Goal: Navigation & Orientation: Understand site structure

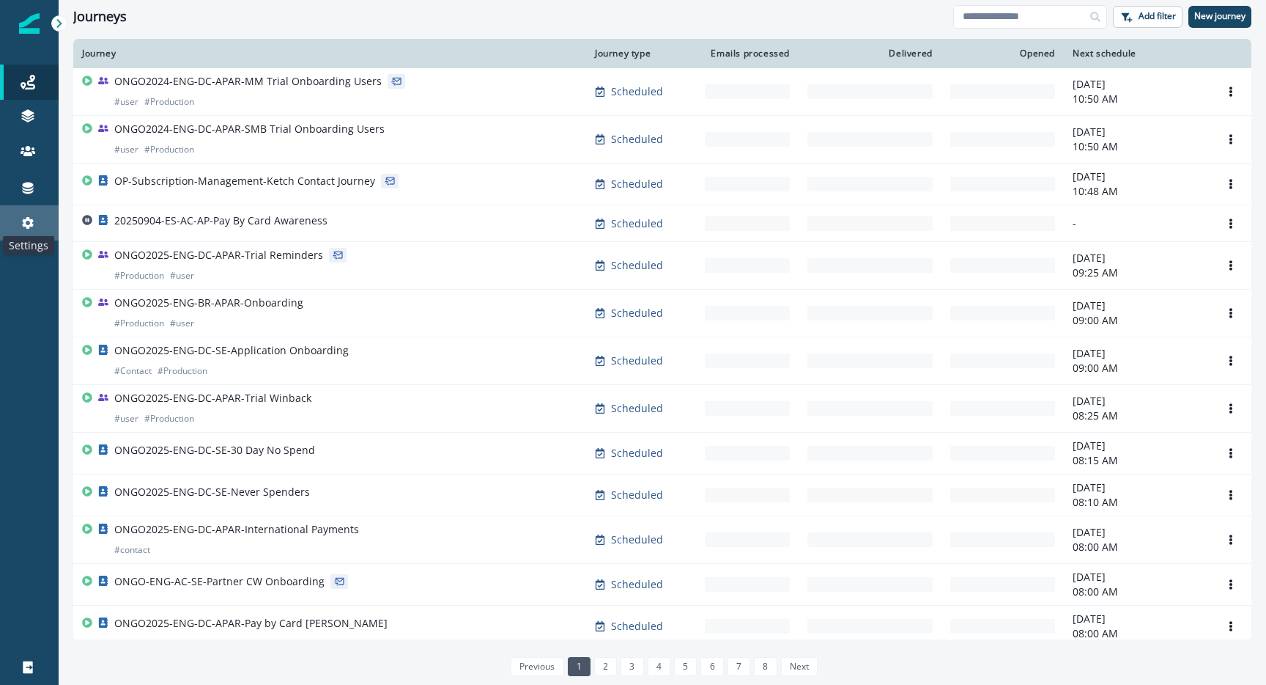
click at [21, 221] on icon at bounding box center [28, 222] width 15 height 15
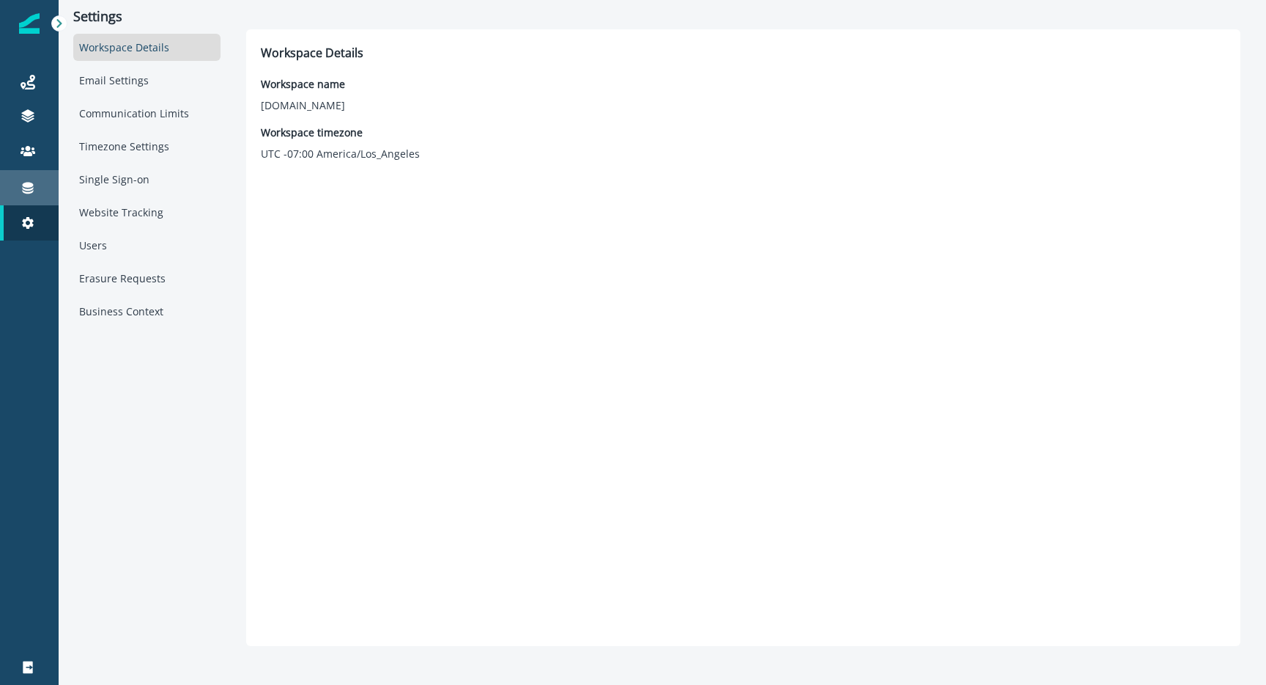
click at [42, 191] on div "Connections" at bounding box center [29, 188] width 47 height 18
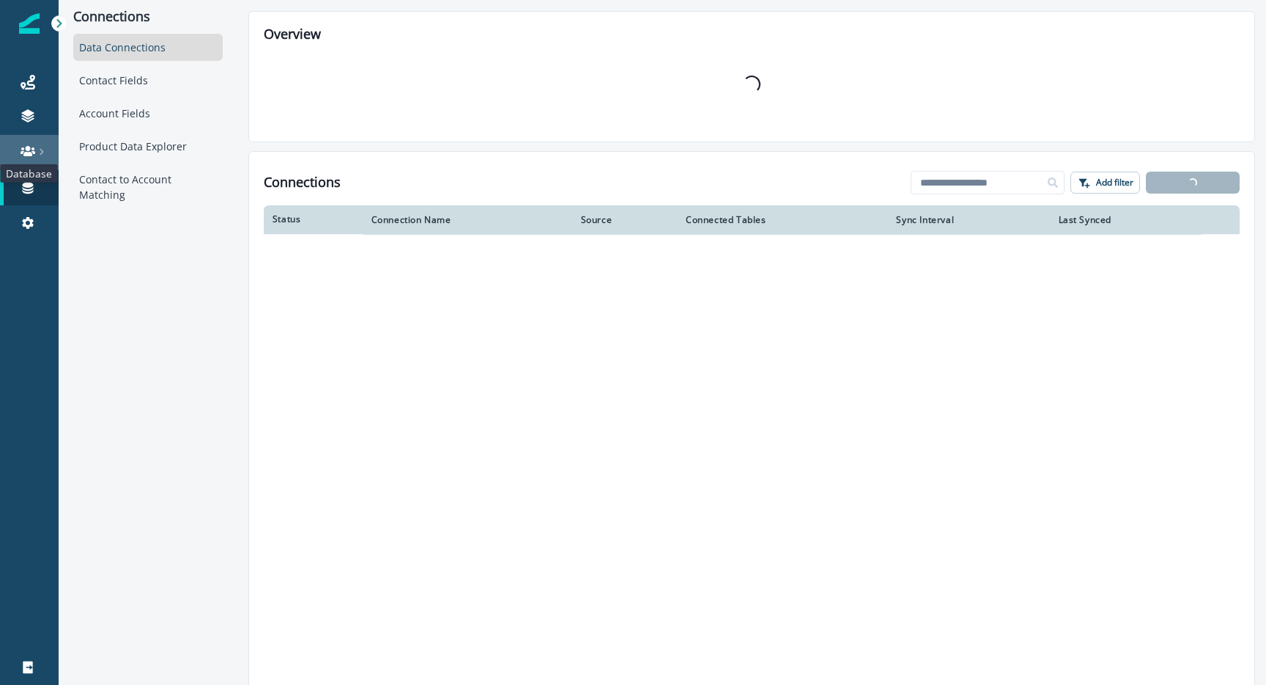
click at [32, 154] on icon at bounding box center [28, 151] width 15 height 10
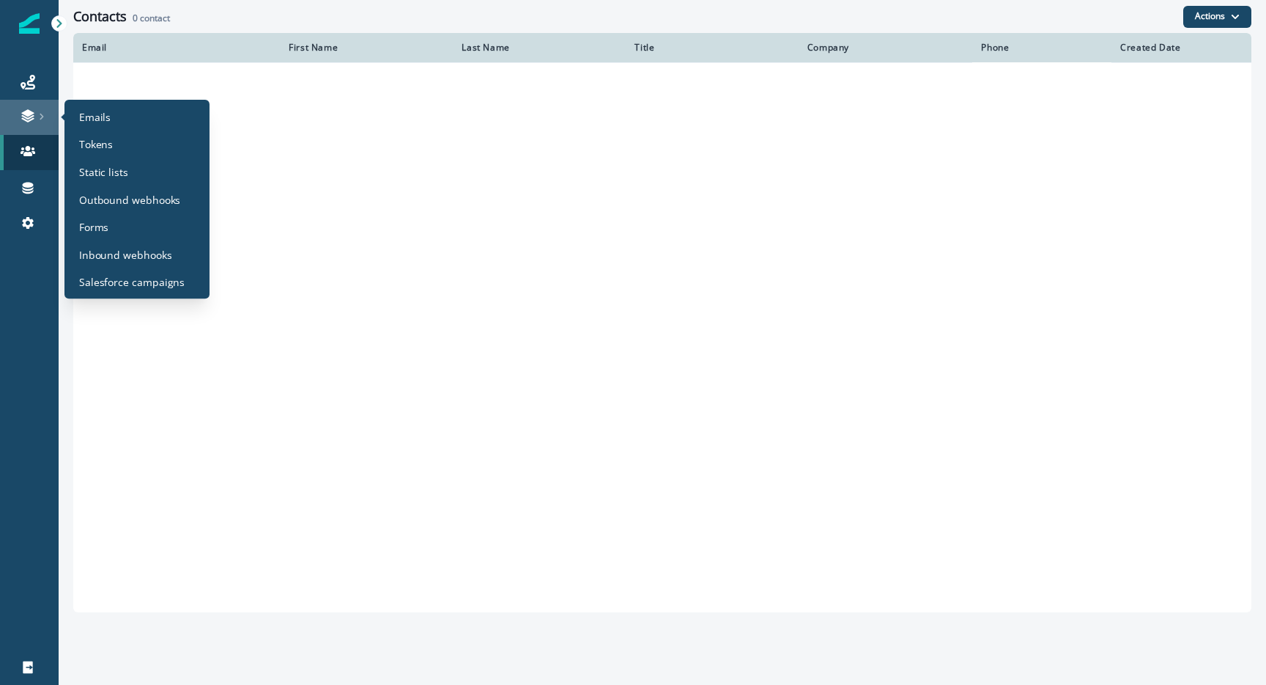
click at [39, 107] on link at bounding box center [29, 117] width 59 height 35
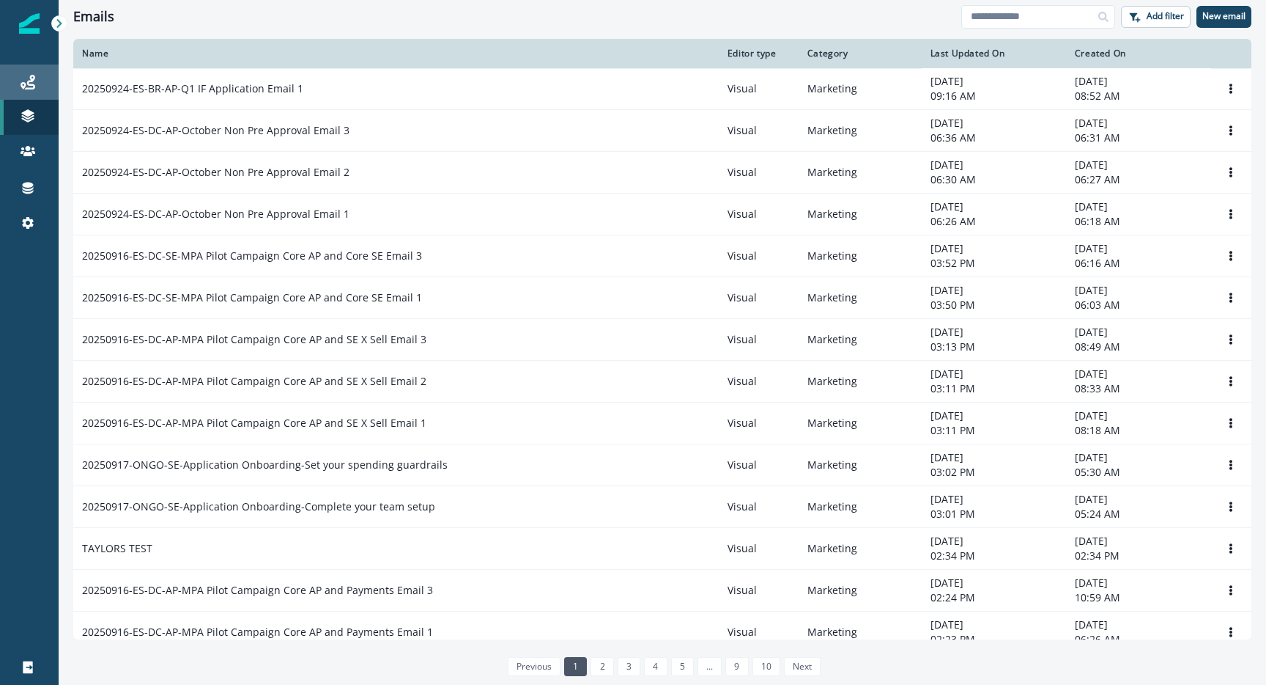
click at [41, 83] on div "Journeys" at bounding box center [29, 82] width 47 height 18
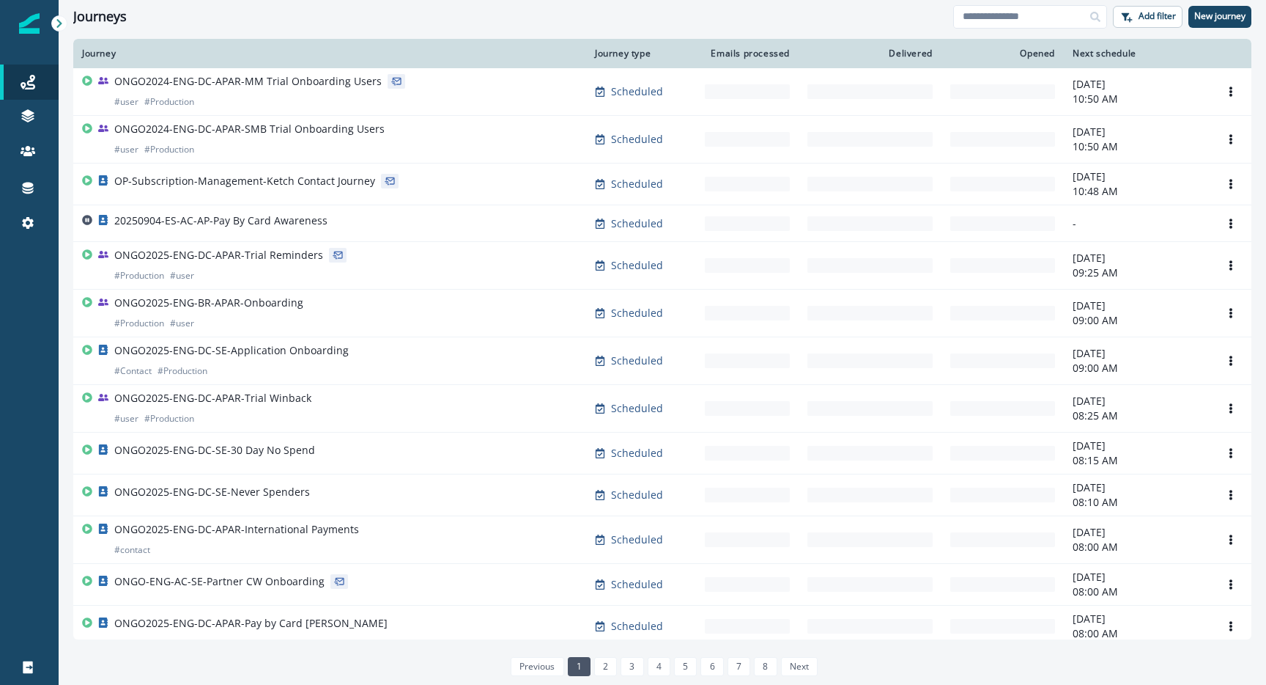
click at [62, 25] on icon at bounding box center [59, 23] width 10 height 10
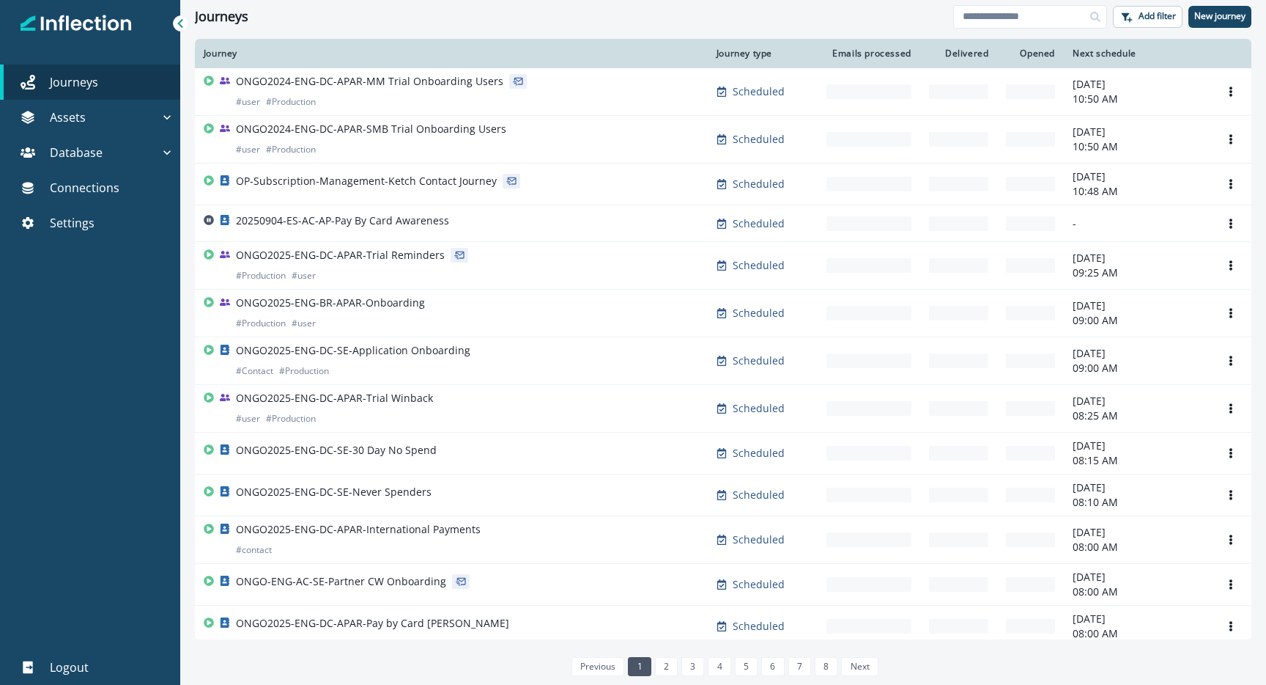
click at [175, 23] on icon at bounding box center [180, 23] width 10 height 10
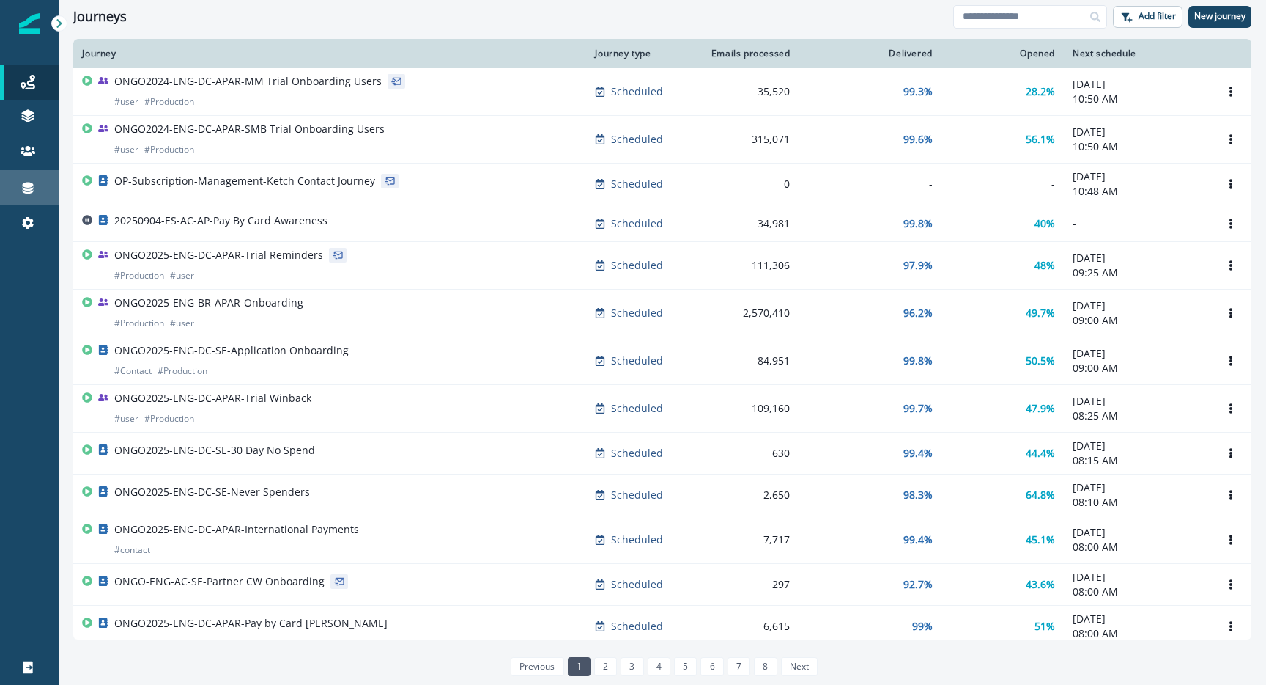
click at [37, 189] on div "Connections" at bounding box center [29, 188] width 47 height 18
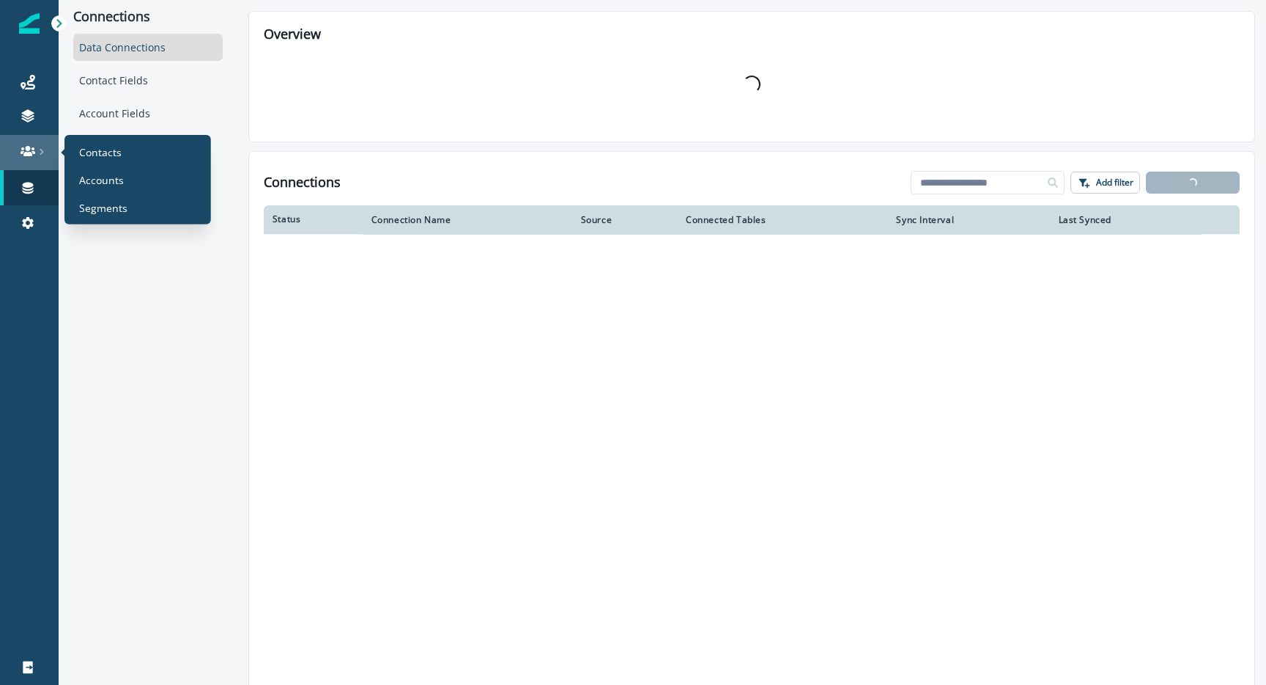
click at [40, 142] on link at bounding box center [29, 152] width 59 height 35
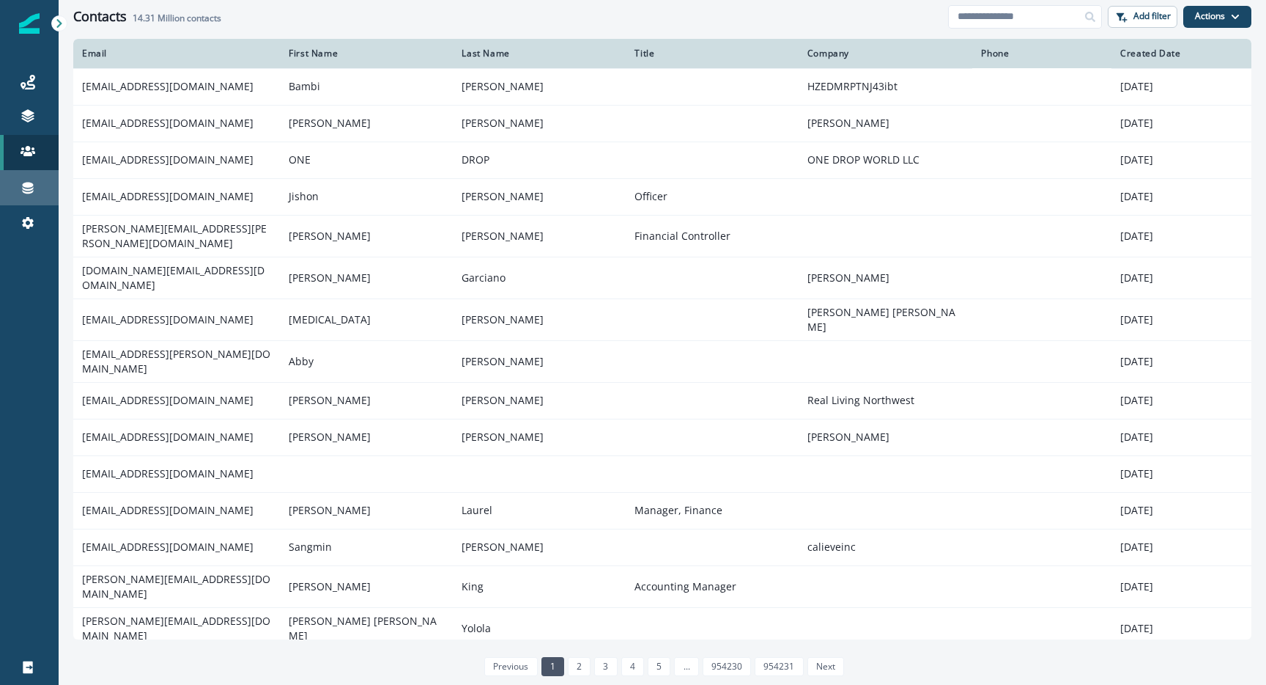
click at [35, 189] on div "Connections" at bounding box center [29, 188] width 47 height 18
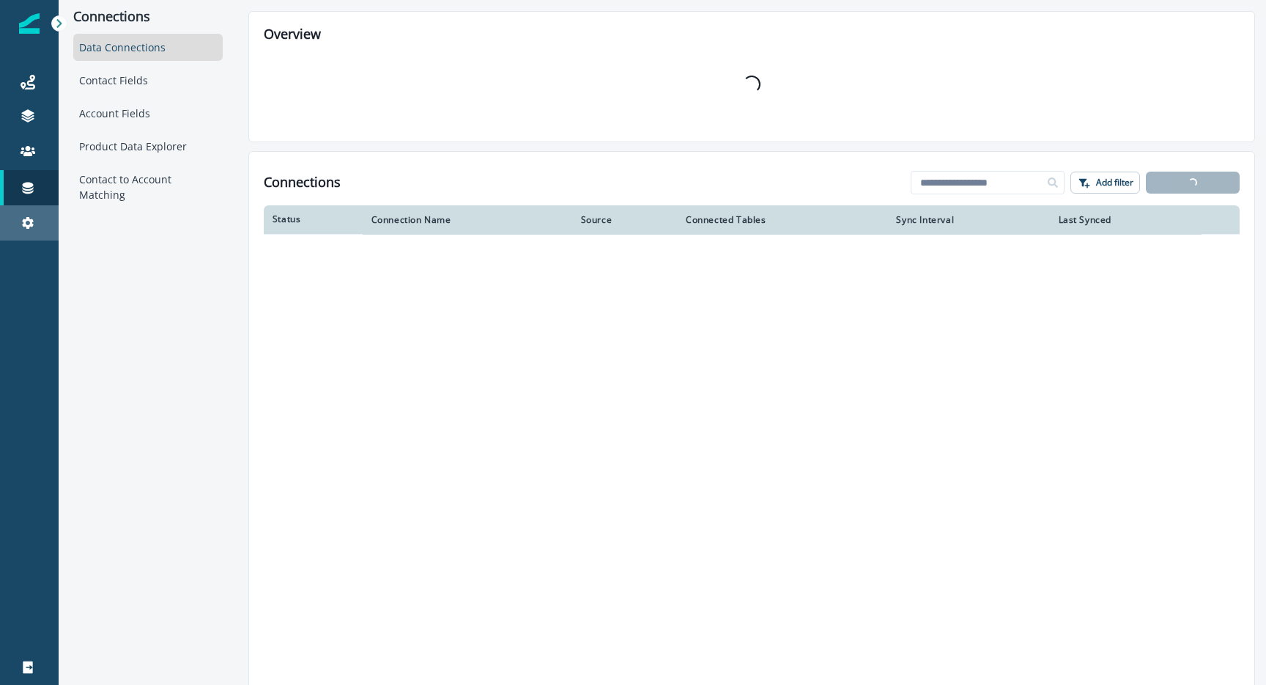
click at [30, 213] on link "Settings" at bounding box center [29, 222] width 59 height 35
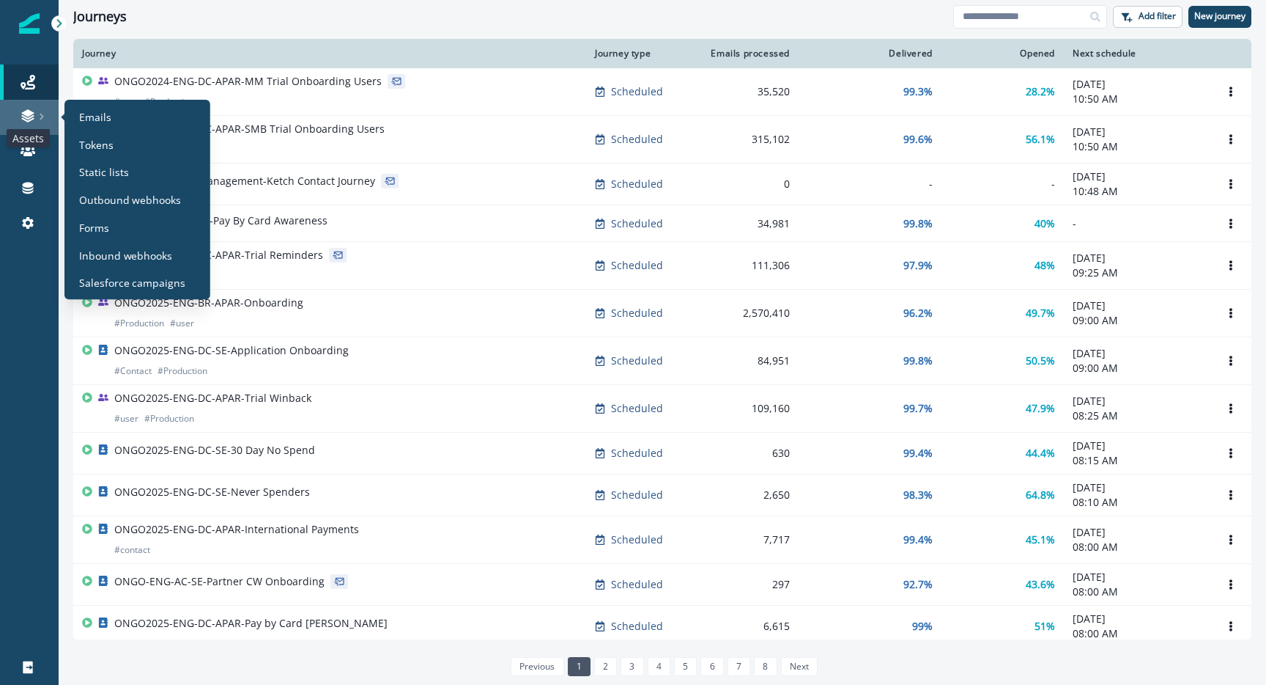
click at [34, 120] on icon at bounding box center [28, 115] width 15 height 15
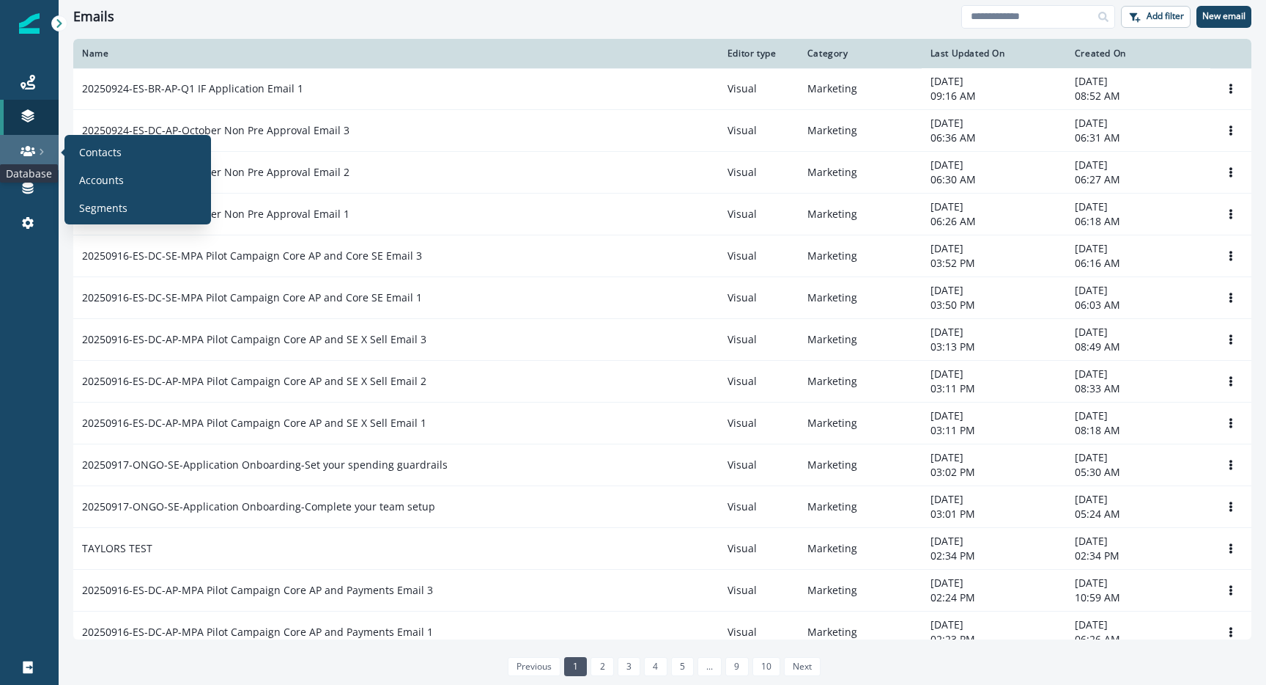
click at [27, 150] on icon at bounding box center [28, 151] width 15 height 10
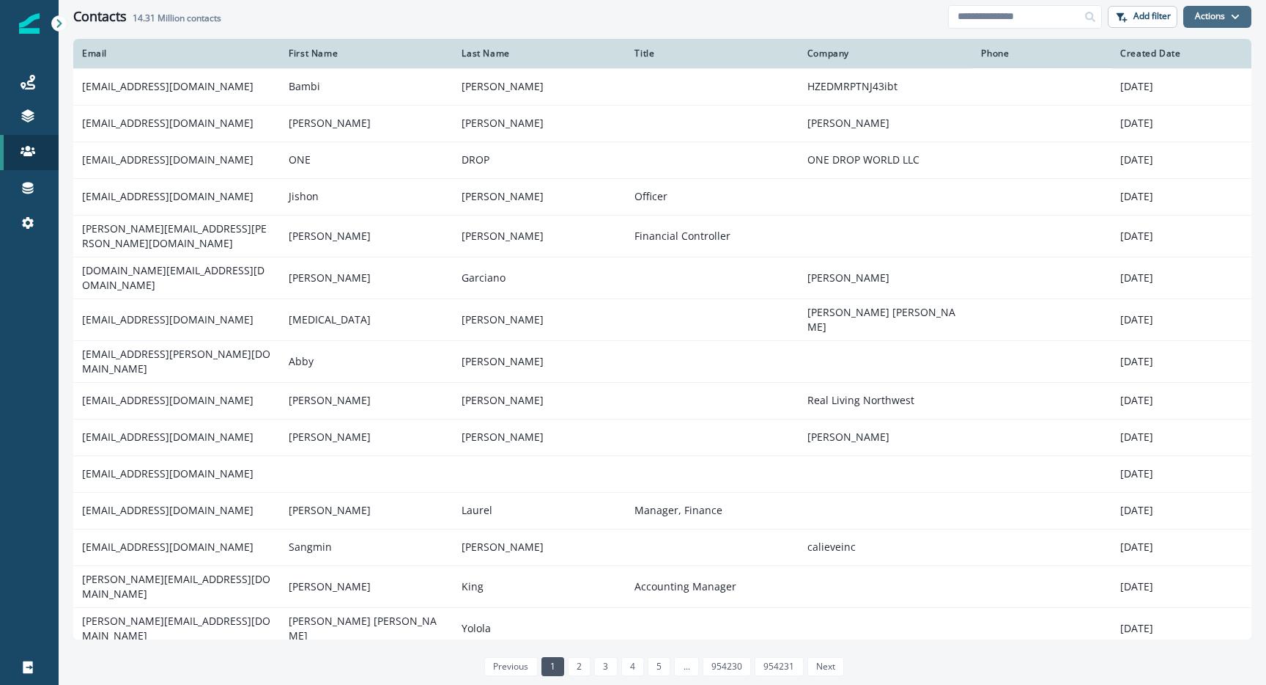
click at [1208, 12] on button "Actions" at bounding box center [1218, 17] width 68 height 22
click at [1207, 12] on button "Actions" at bounding box center [1218, 17] width 68 height 22
click at [47, 85] on div "Journeys" at bounding box center [29, 82] width 47 height 18
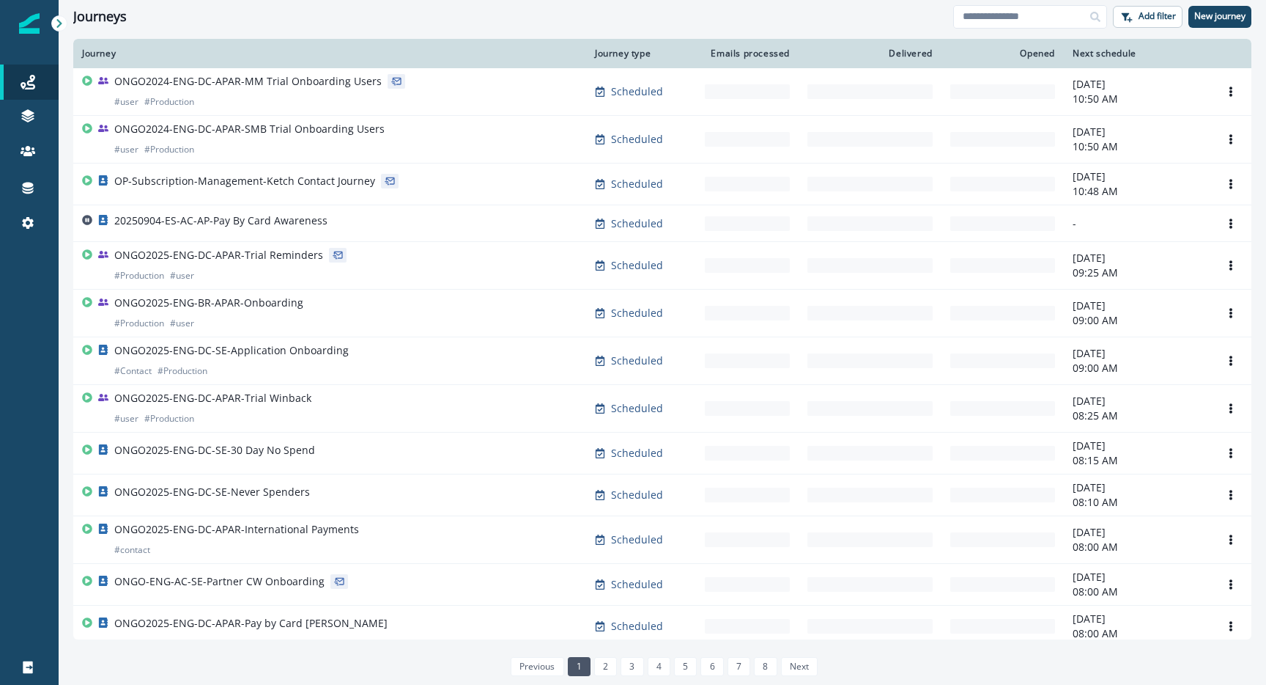
click at [29, 21] on img at bounding box center [29, 23] width 21 height 21
click at [54, 21] on div at bounding box center [59, 23] width 16 height 16
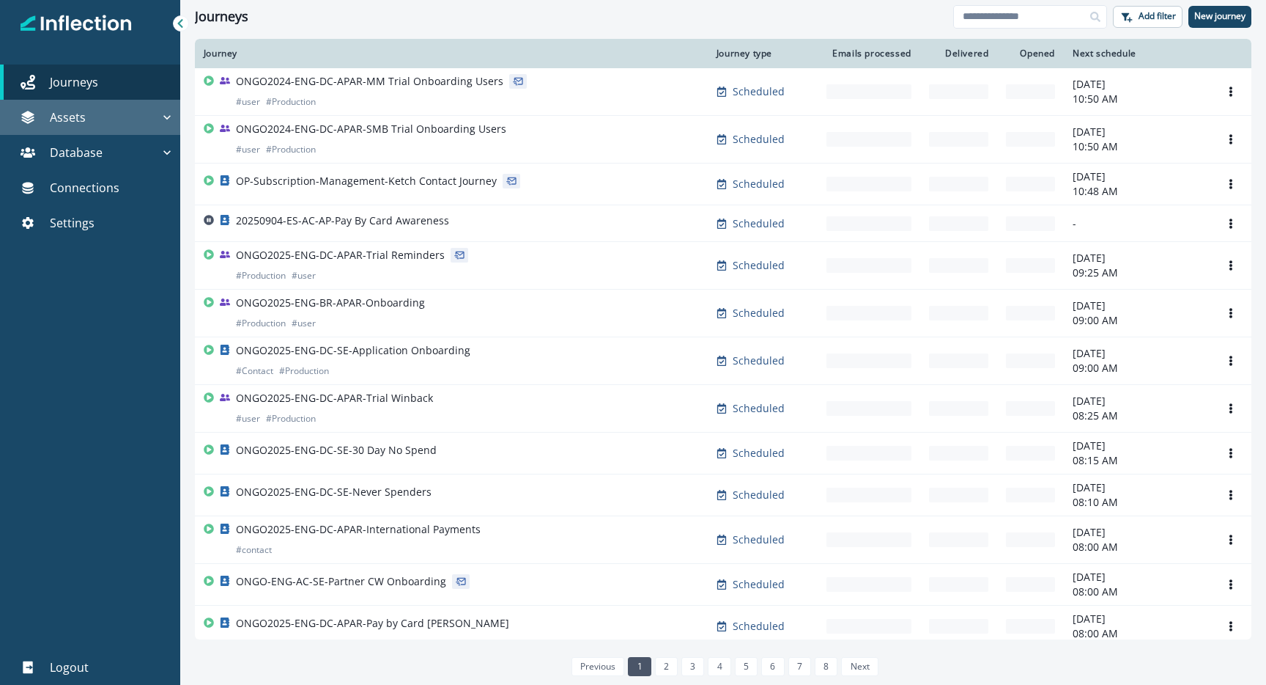
click at [115, 128] on button "Assets" at bounding box center [90, 117] width 180 height 35
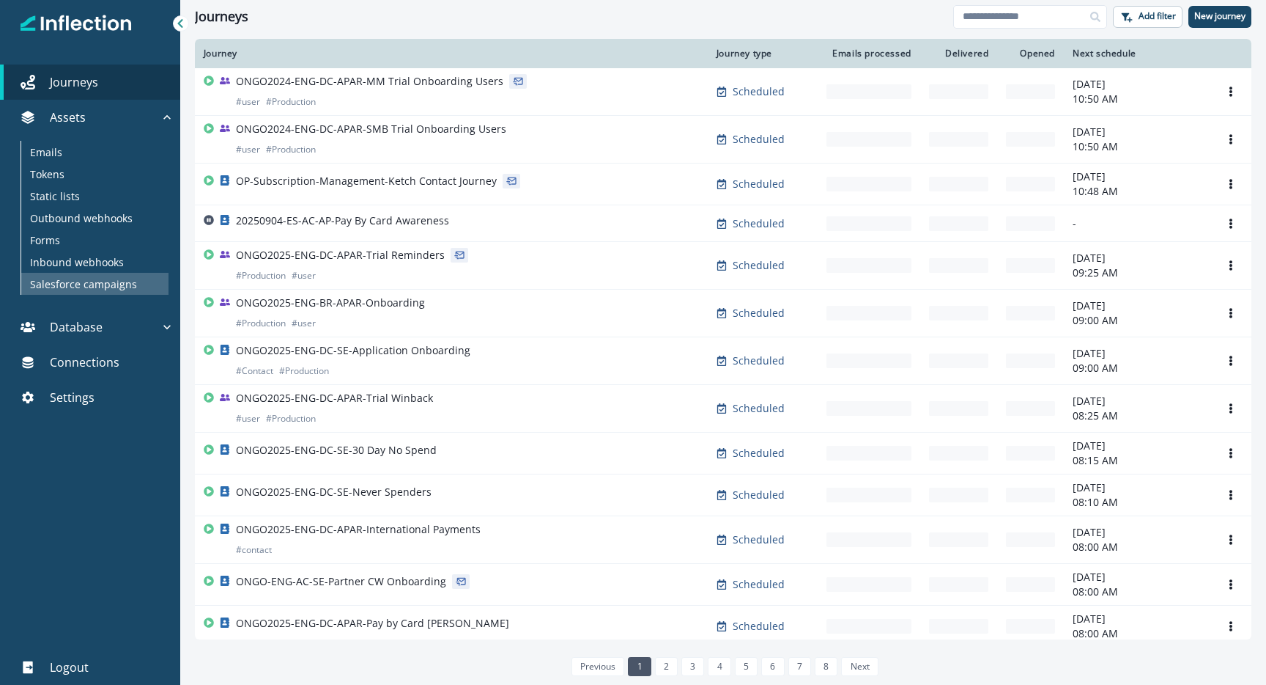
click at [140, 279] on div "Salesforce campaigns" at bounding box center [94, 284] width 147 height 22
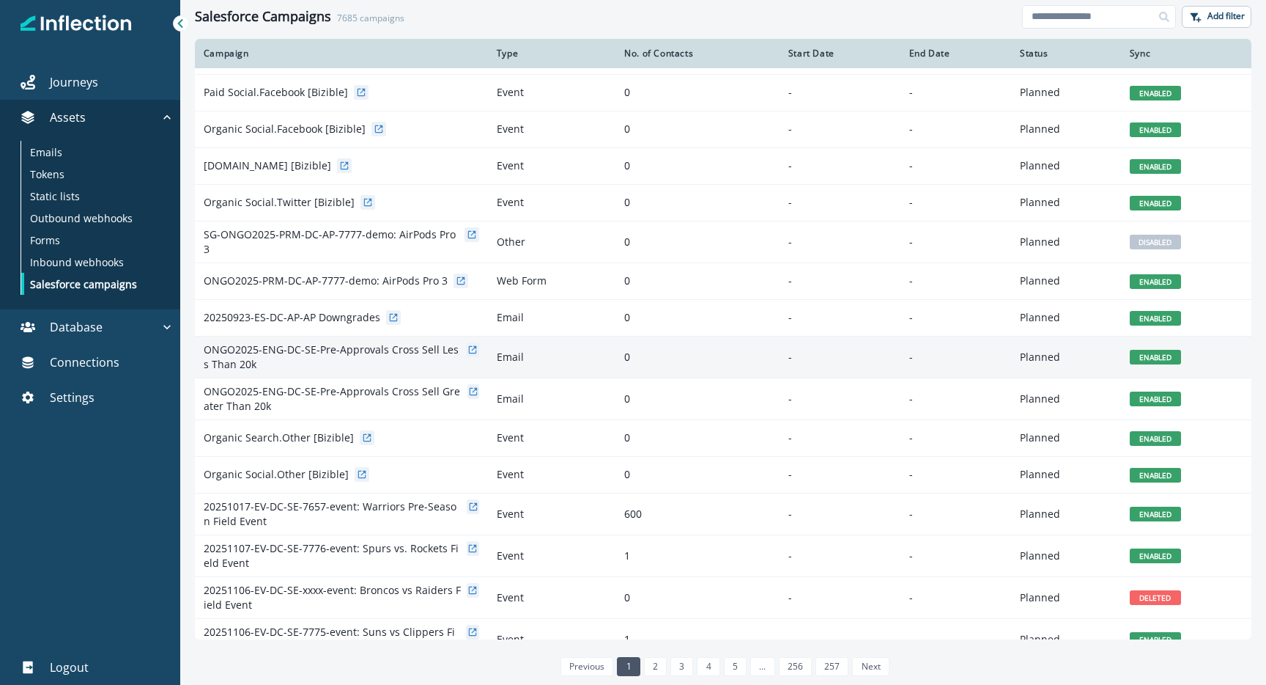
scroll to position [523, 0]
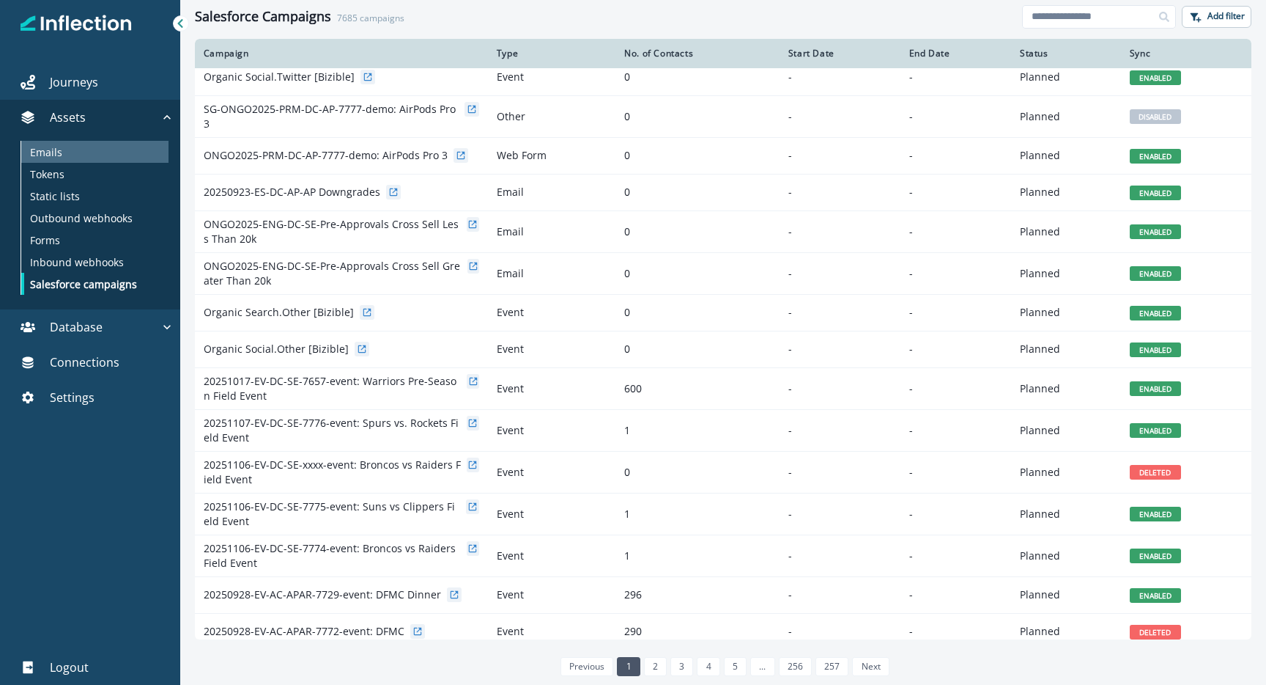
click at [81, 150] on div "Emails" at bounding box center [94, 152] width 147 height 22
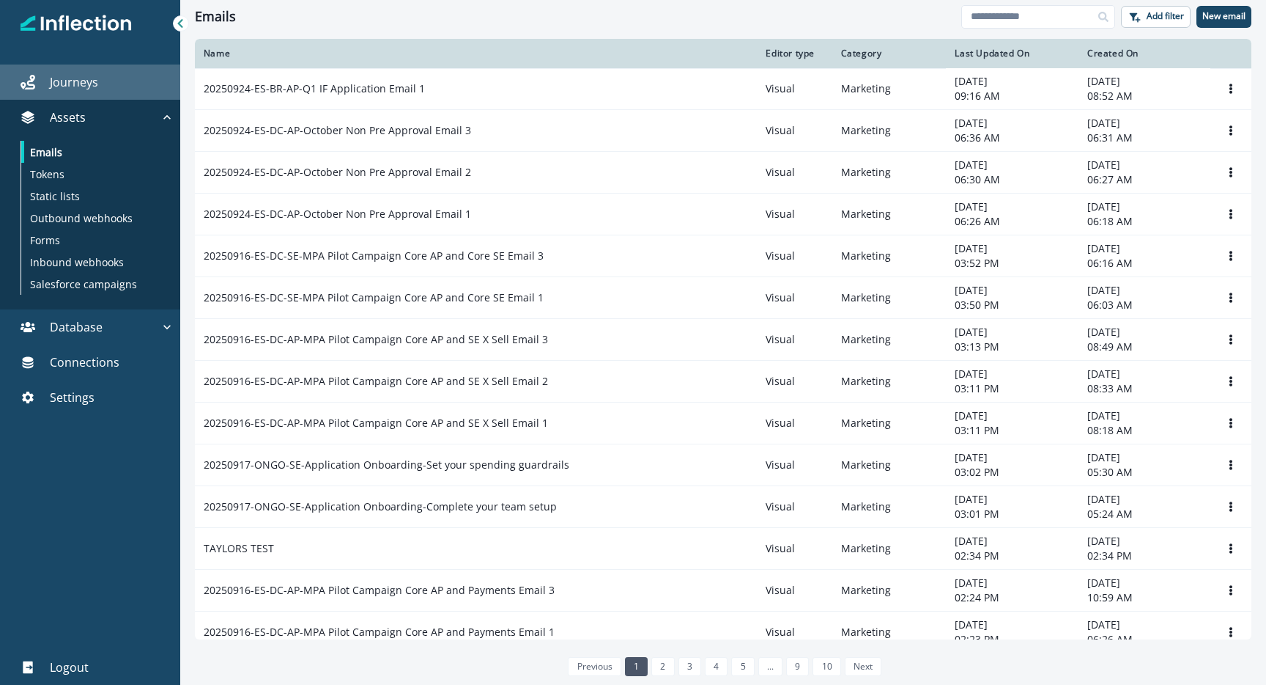
click at [88, 71] on link "Journeys" at bounding box center [90, 81] width 180 height 35
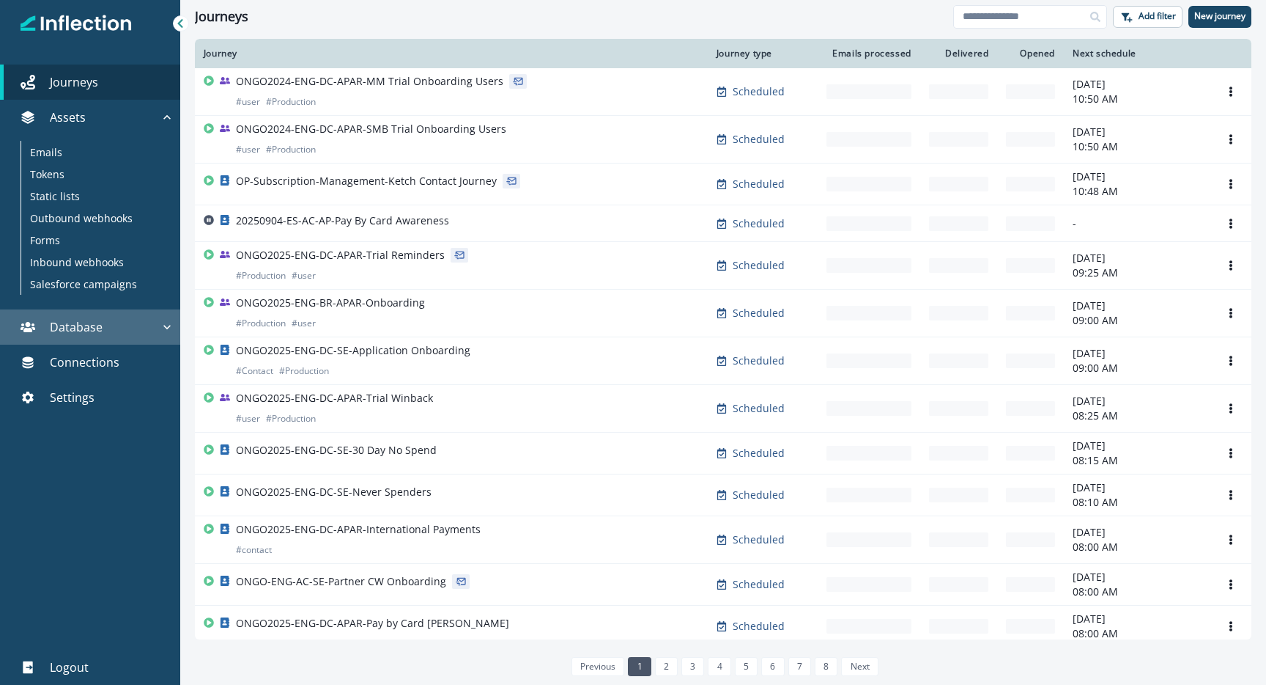
click at [81, 326] on p "Database" at bounding box center [76, 327] width 53 height 18
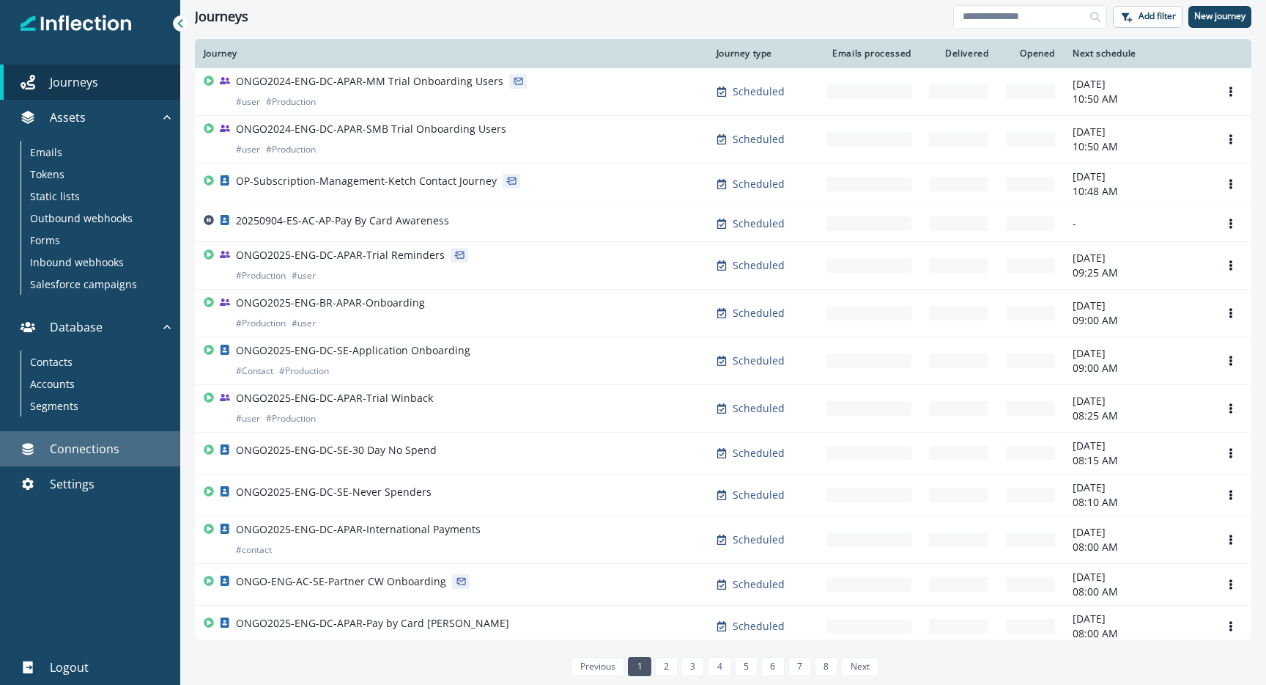
click at [117, 454] on p "Connections" at bounding box center [85, 449] width 70 height 18
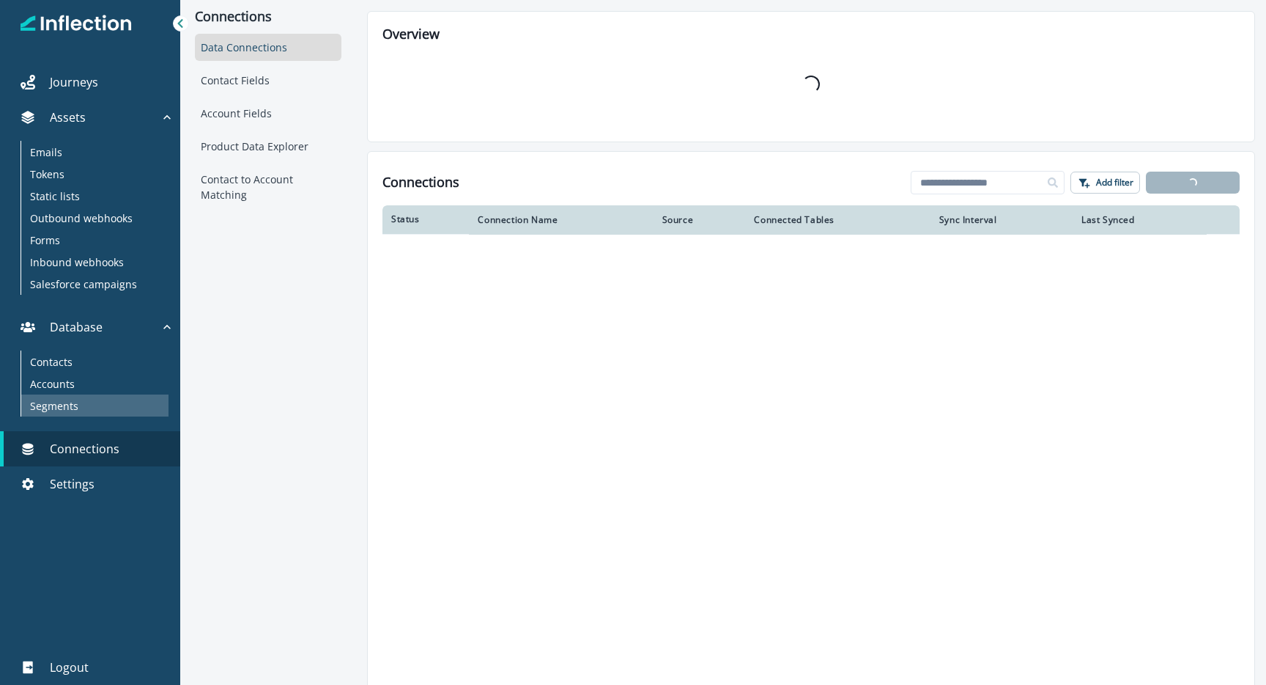
click at [84, 411] on div "Segments" at bounding box center [94, 405] width 147 height 22
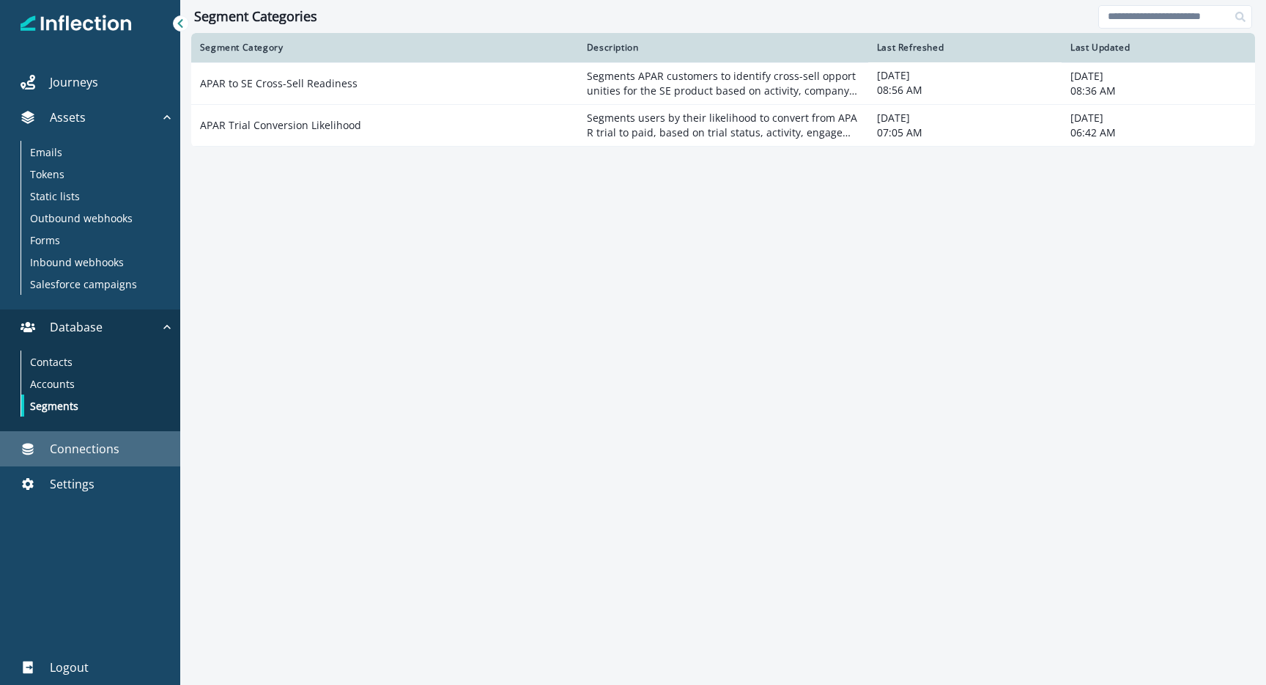
click at [95, 451] on p "Connections" at bounding box center [85, 449] width 70 height 18
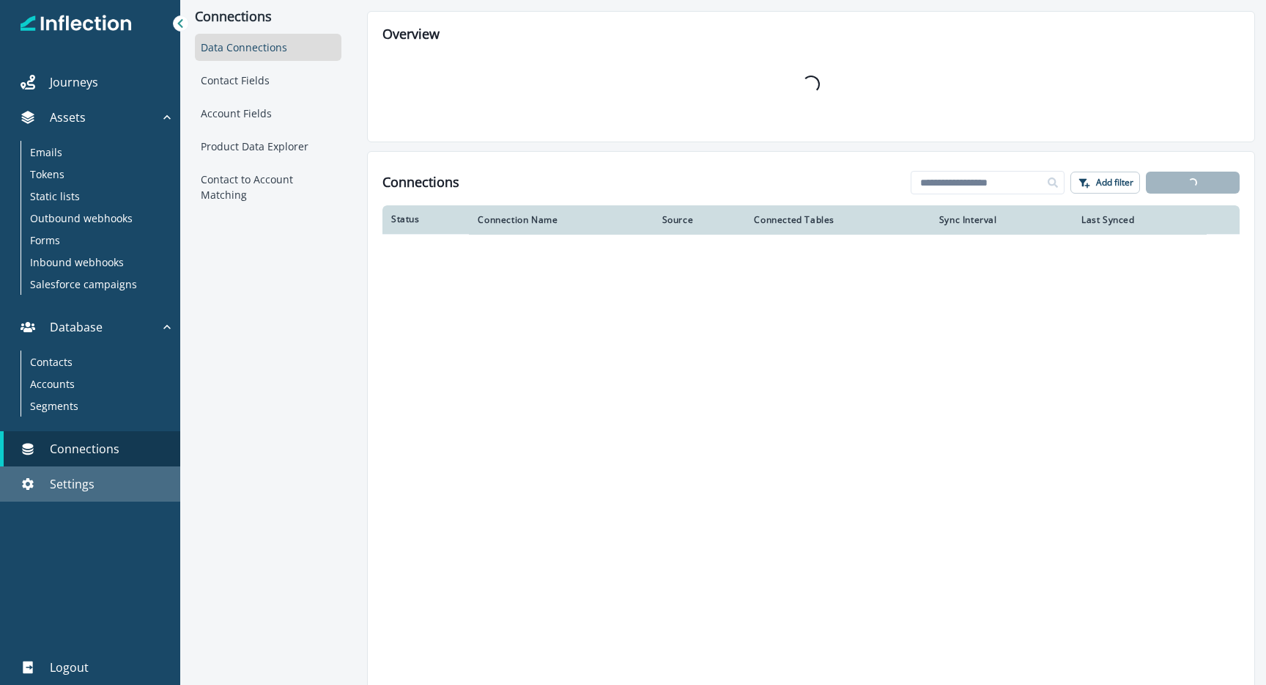
click at [95, 475] on div "Settings" at bounding box center [90, 484] width 169 height 18
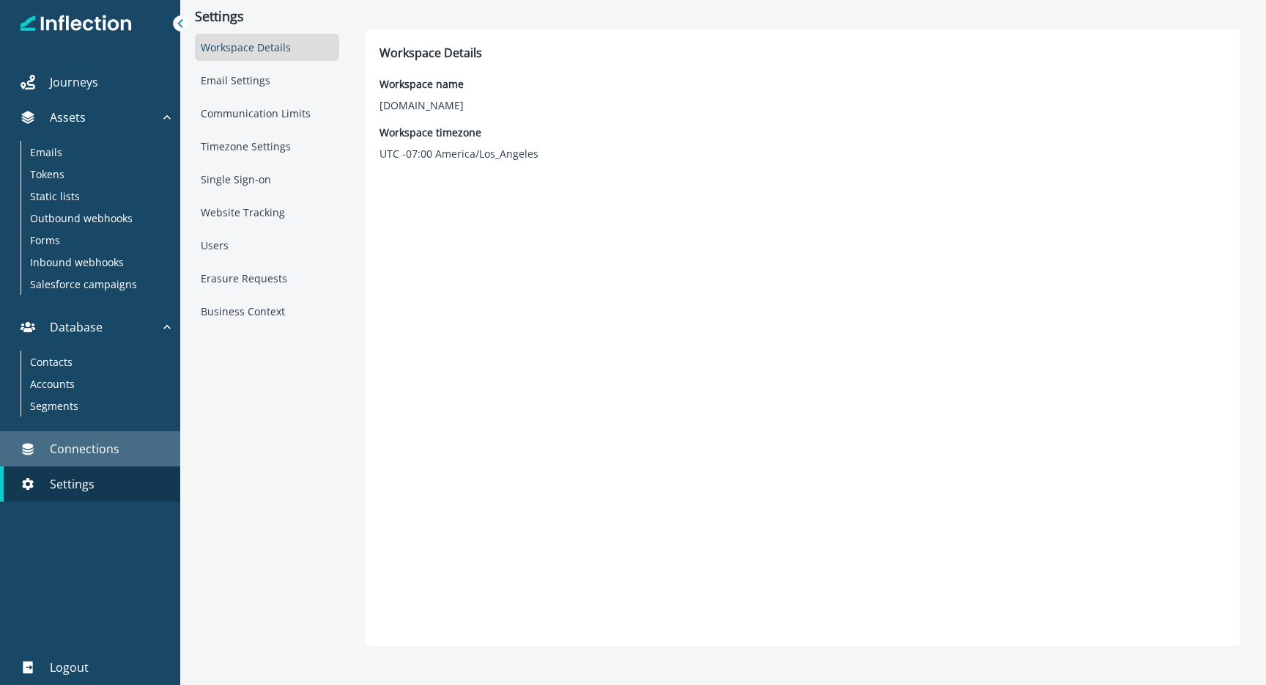
click at [106, 443] on p "Connections" at bounding box center [85, 449] width 70 height 18
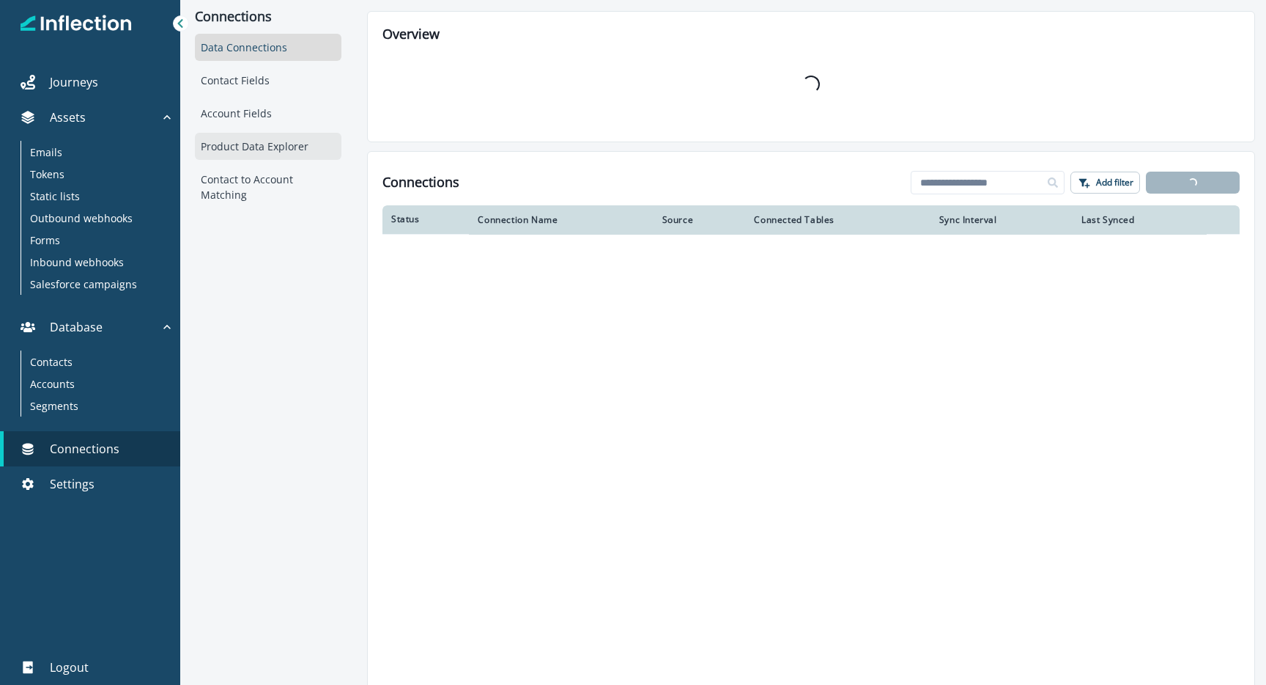
click at [259, 147] on div "Product Data Explorer" at bounding box center [268, 146] width 147 height 27
